Goal: Task Accomplishment & Management: Use online tool/utility

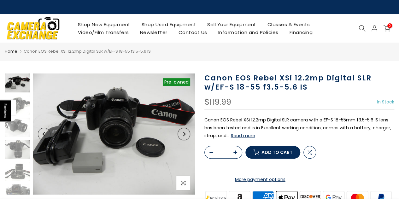
click at [31, 32] on img at bounding box center [33, 28] width 54 height 27
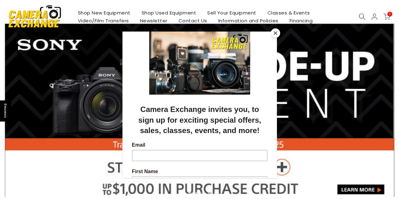
scroll to position [32, 0]
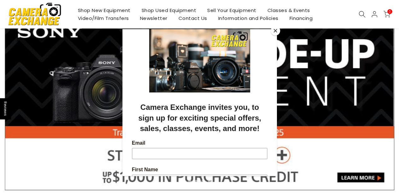
click at [276, 33] on button "Close" at bounding box center [275, 30] width 9 height 9
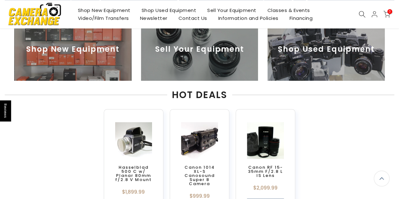
scroll to position [263, 0]
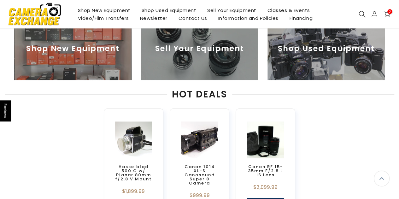
click at [217, 56] on img at bounding box center [199, 48] width 117 height 63
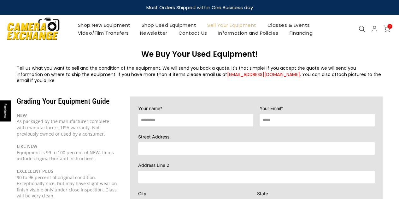
click at [119, 57] on h3 "We Buy Your Used Equipment!" at bounding box center [200, 54] width 366 height 9
